Goal: Navigation & Orientation: Find specific page/section

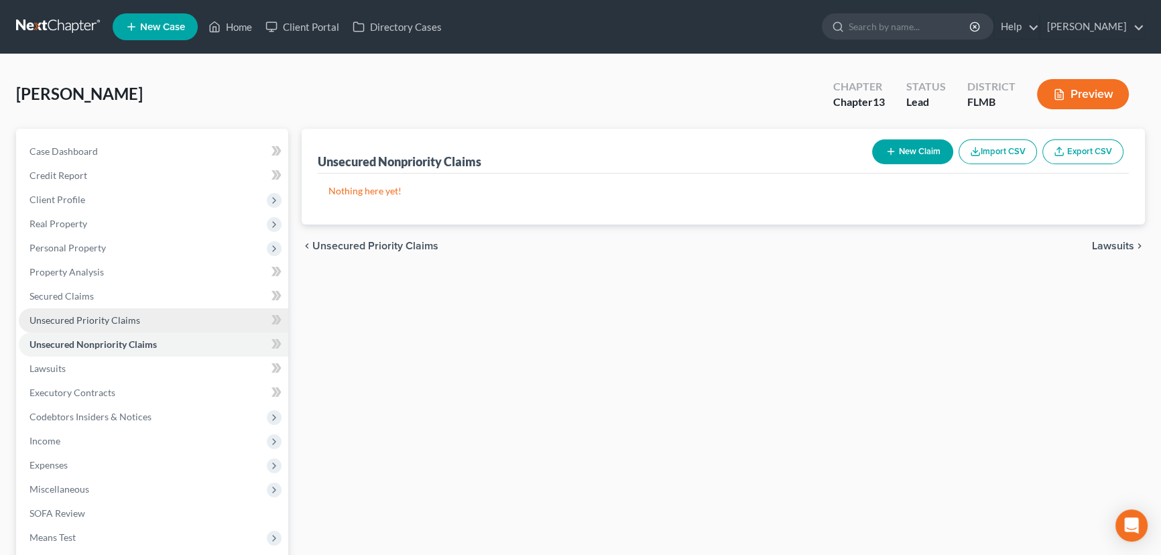
click at [60, 320] on span "Unsecured Priority Claims" at bounding box center [84, 319] width 111 height 11
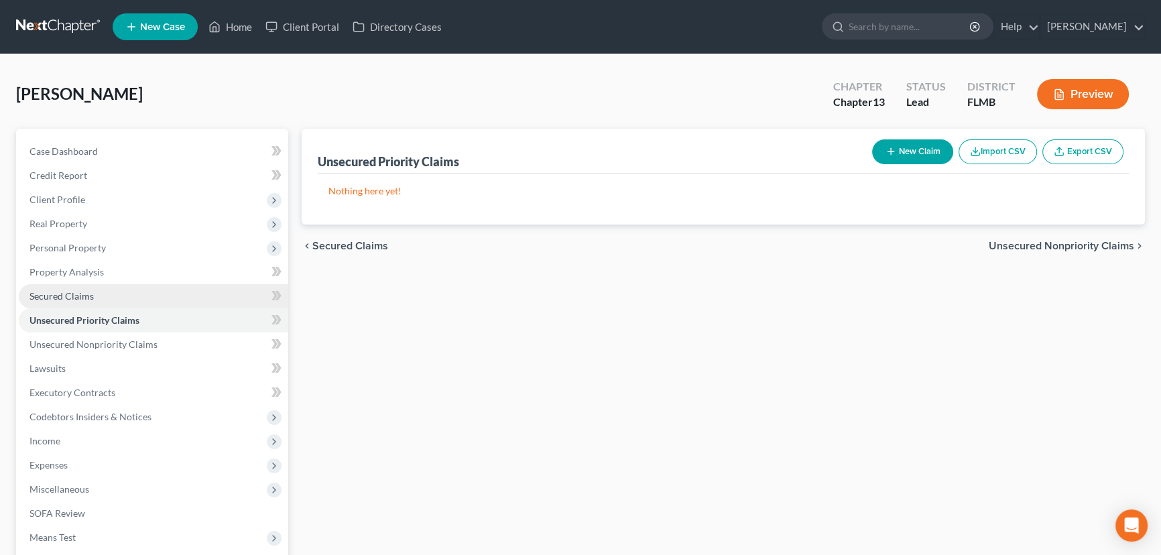
click at [63, 290] on span "Secured Claims" at bounding box center [61, 295] width 64 height 11
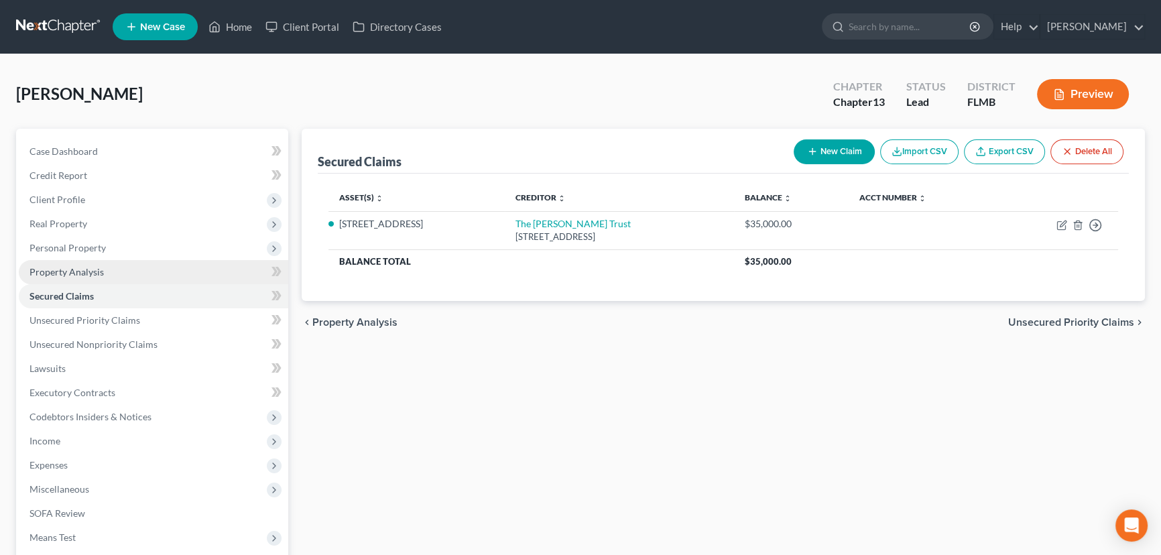
click at [76, 266] on span "Property Analysis" at bounding box center [66, 271] width 74 height 11
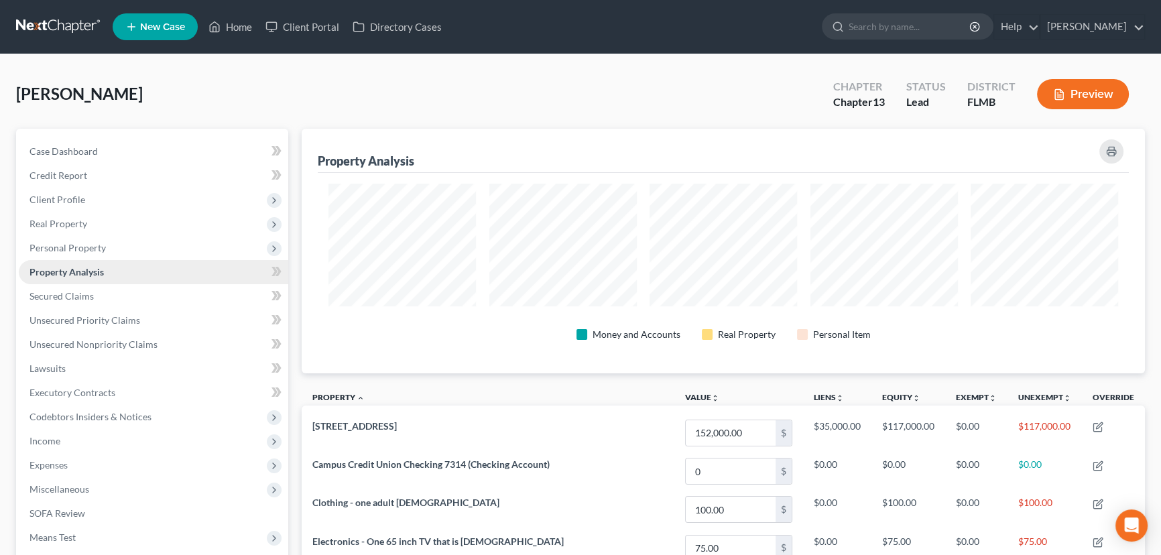
scroll to position [245, 843]
click at [76, 237] on span "Personal Property" at bounding box center [153, 248] width 269 height 24
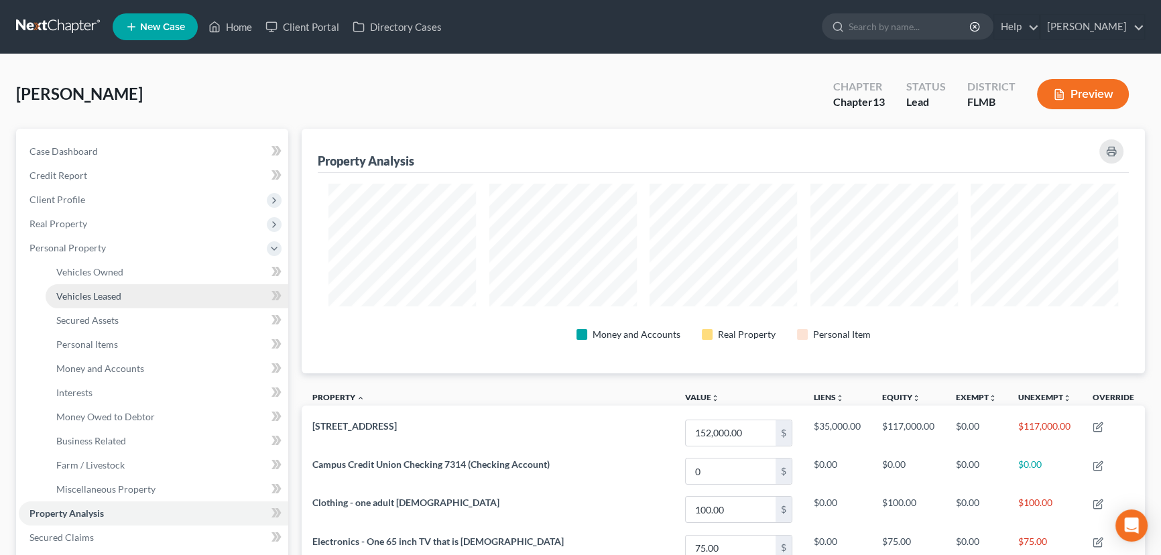
click at [84, 297] on span "Vehicles Leased" at bounding box center [88, 295] width 65 height 11
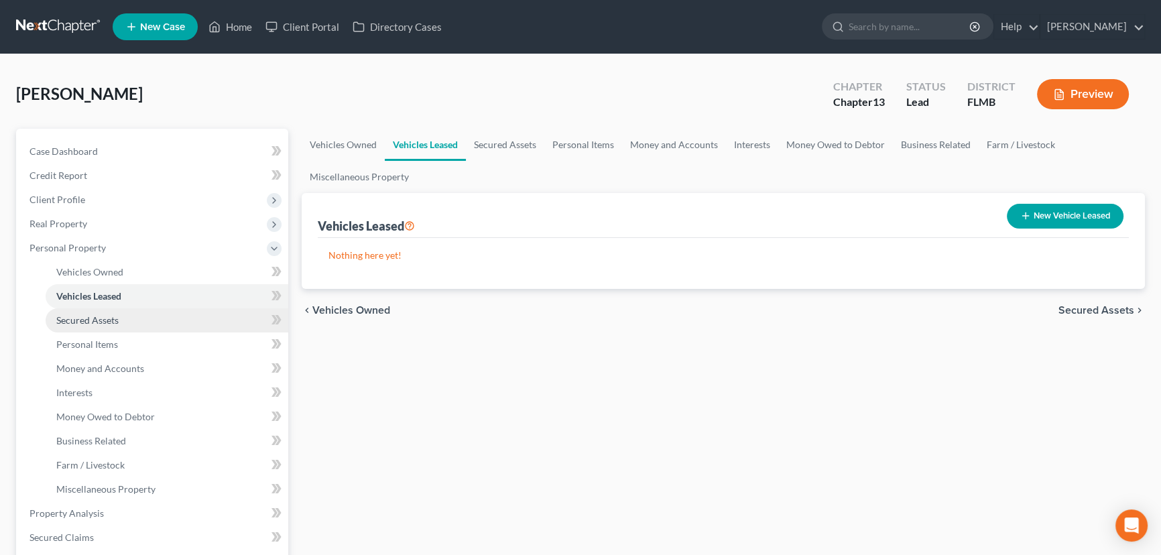
click at [103, 324] on span "Secured Assets" at bounding box center [87, 319] width 62 height 11
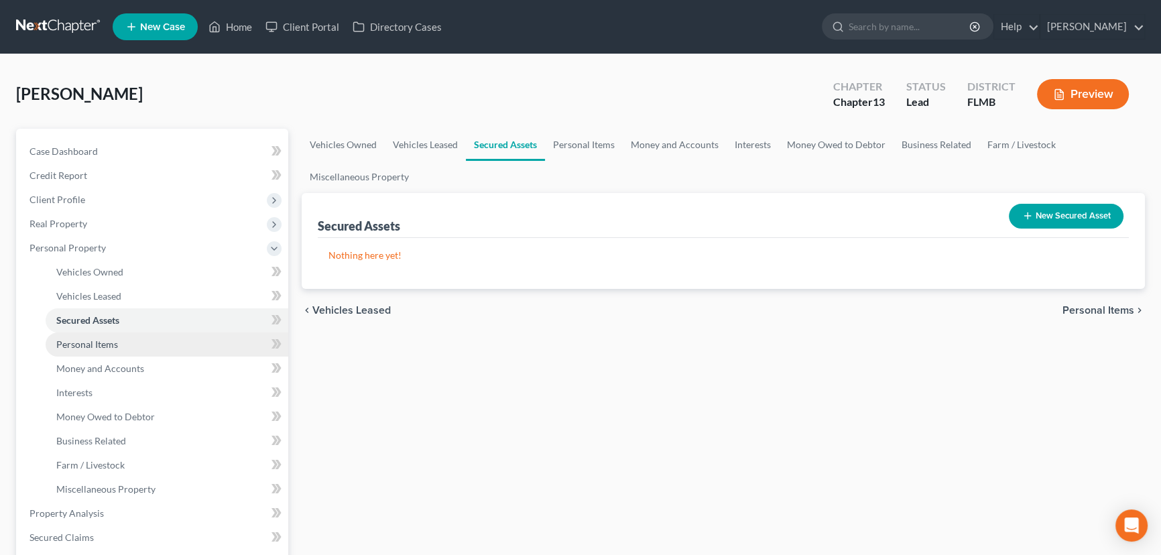
click at [76, 351] on link "Personal Items" at bounding box center [167, 344] width 243 height 24
